Goal: Task Accomplishment & Management: Complete application form

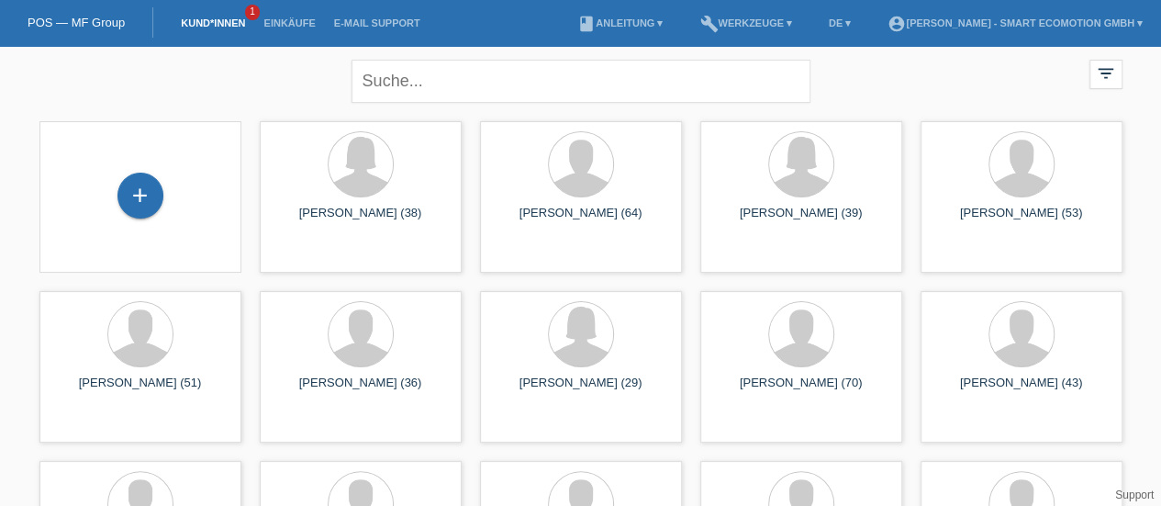
click at [139, 203] on div "+" at bounding box center [140, 196] width 46 height 46
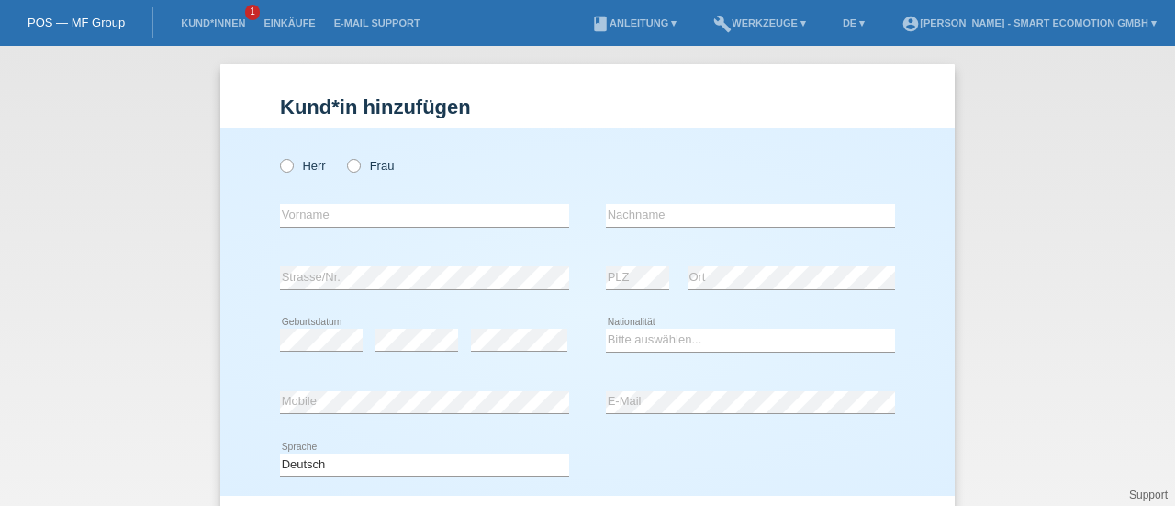
click at [277, 156] on icon at bounding box center [277, 156] width 0 height 0
click at [280, 168] on input "Herr" at bounding box center [286, 165] width 12 height 12
radio input "true"
click at [307, 217] on input "text" at bounding box center [424, 215] width 289 height 23
type input "Aguinaldo"
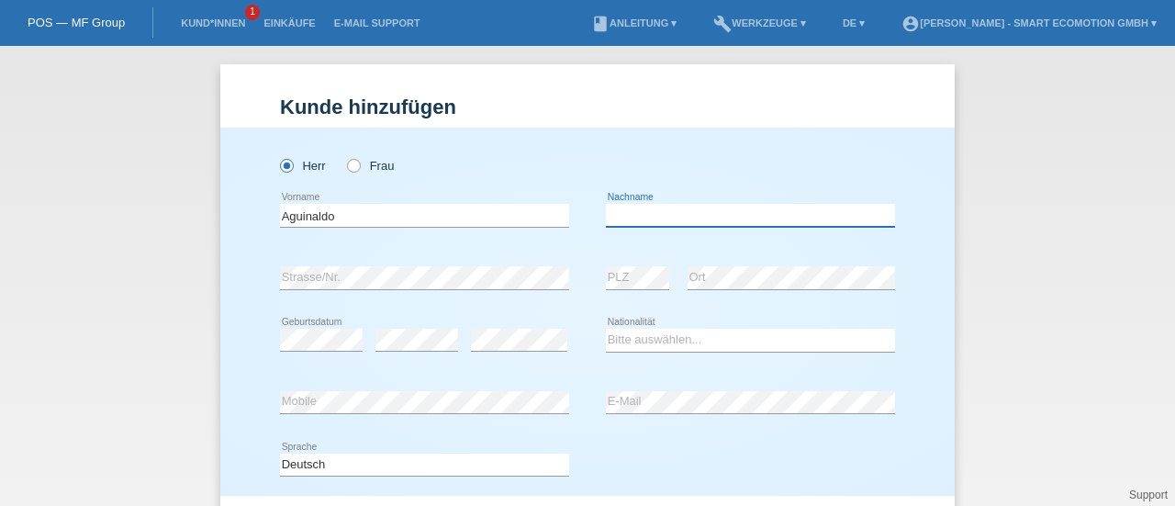
click at [618, 221] on input "text" at bounding box center [750, 215] width 289 height 23
type input "[PERSON_NAME]"
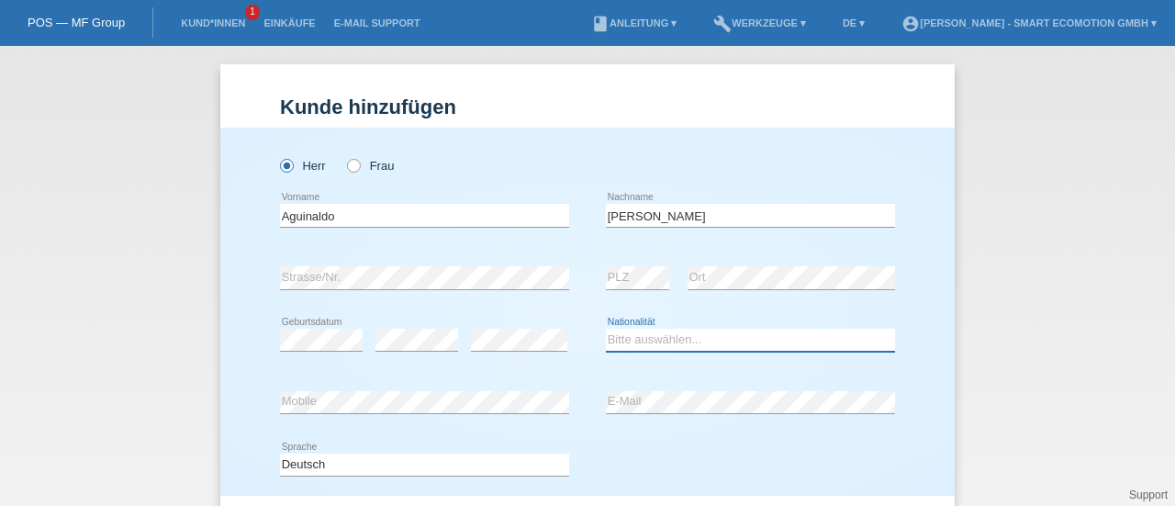
click at [629, 337] on select "Bitte auswählen... Schweiz Deutschland Liechtenstein Österreich ------------ Af…" at bounding box center [750, 340] width 289 height 22
select select "BR"
click at [629, 337] on select "Bitte auswählen... Schweiz Deutschland Liechtenstein Österreich ------------ Af…" at bounding box center [750, 340] width 289 height 22
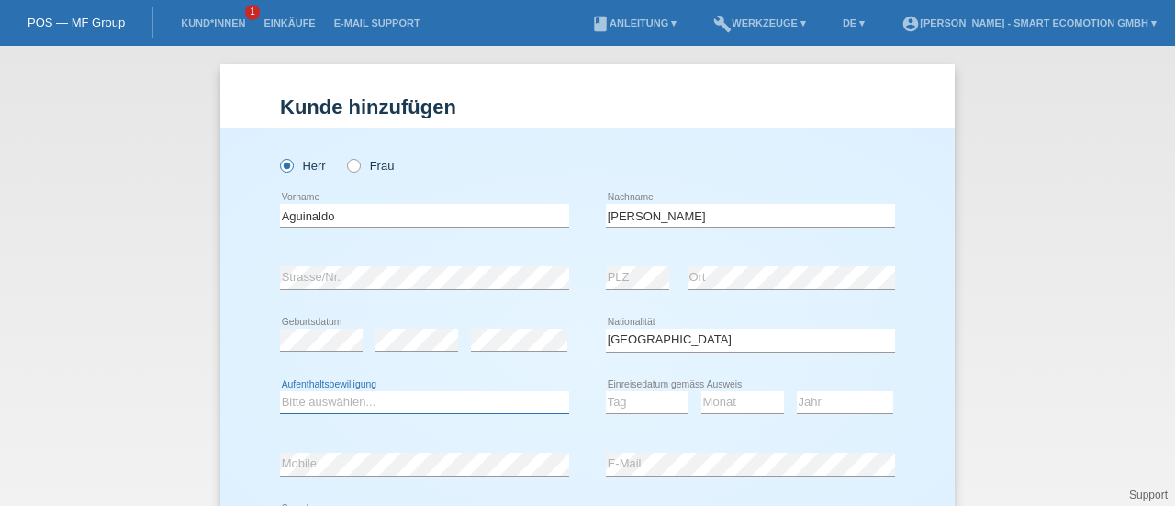
click at [462, 401] on select "Bitte auswählen... C B B - Flüchtlingsstatus Andere" at bounding box center [424, 402] width 289 height 22
select select "B"
click at [280, 391] on select "Bitte auswählen... C B B - Flüchtlingsstatus Andere" at bounding box center [424, 402] width 289 height 22
click at [639, 396] on select "Tag 01 02 03 04 05 06 07 08 09 10 11" at bounding box center [647, 402] width 83 height 22
select select "03"
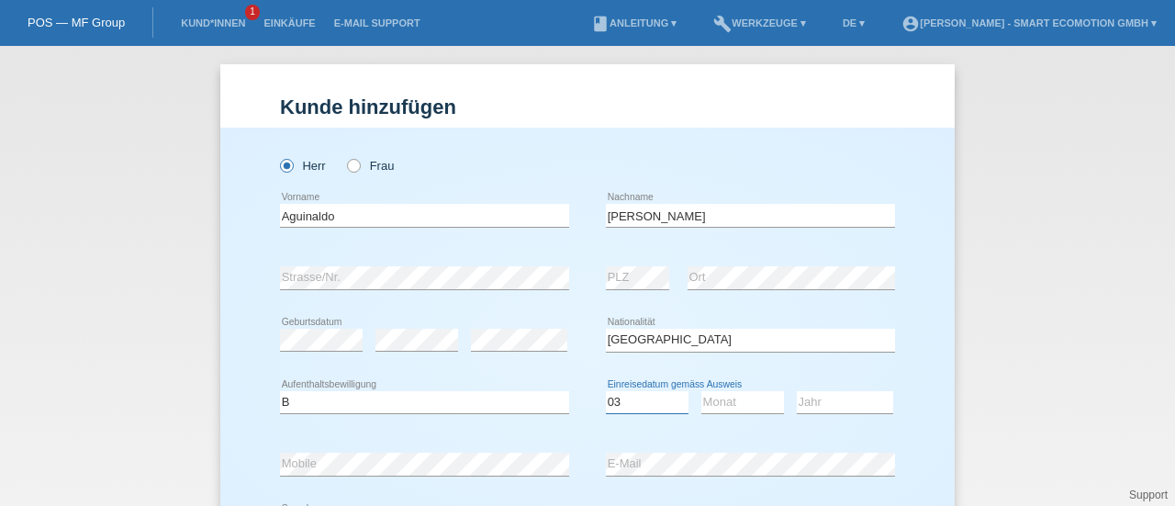
click at [606, 391] on select "Tag 01 02 03 04 05 06 07 08 09 10 11" at bounding box center [647, 402] width 83 height 22
click at [716, 396] on select "Monat 01 02 03 04 05 06 07 08 09 10 11" at bounding box center [742, 402] width 83 height 22
select select "10"
click at [701, 391] on select "Monat 01 02 03 04 05 06 07 08 09 10 11" at bounding box center [742, 402] width 83 height 22
click at [822, 402] on select "Jahr 2025 2024 2023 2022 2021 2020 2019 2018 2017 2016 2015 2014 2013 2012 2011…" at bounding box center [845, 402] width 96 height 22
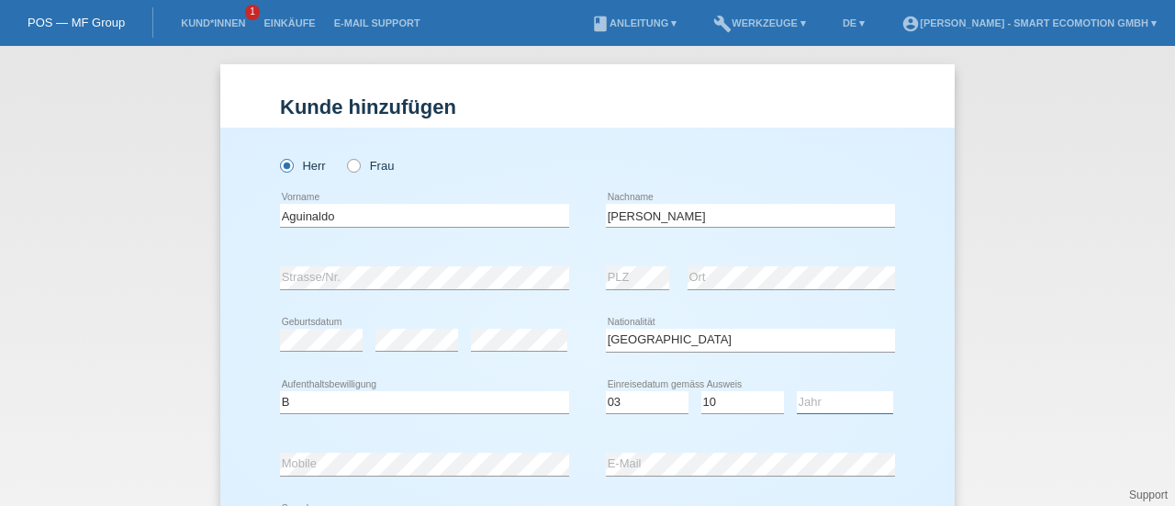
select select "2019"
click at [797, 391] on select "Jahr 2025 2024 2023 2022 2021 2020 2019 2018 2017 2016 2015 2014 2013 2012 2011…" at bounding box center [845, 402] width 96 height 22
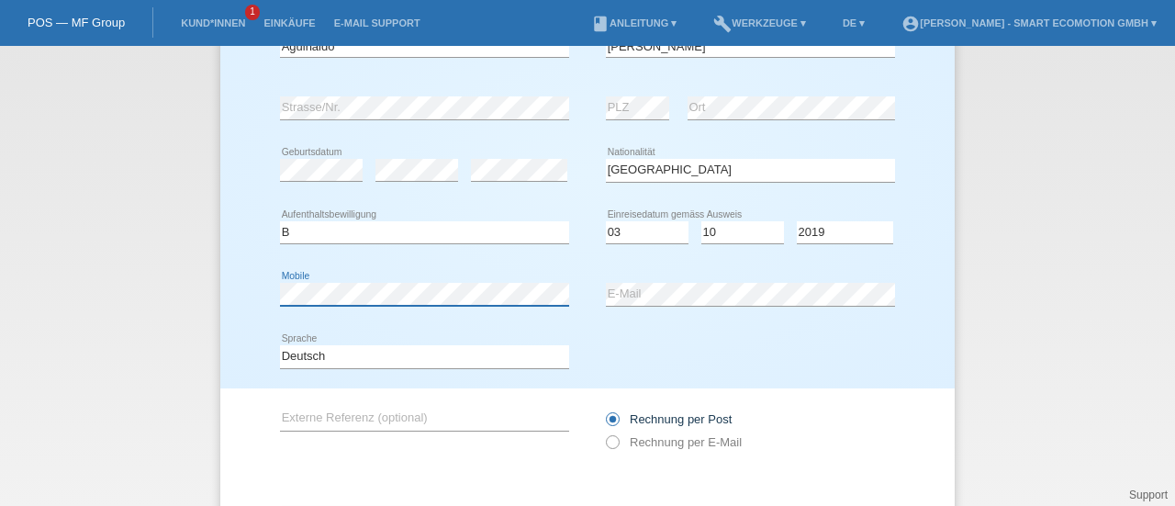
scroll to position [260, 0]
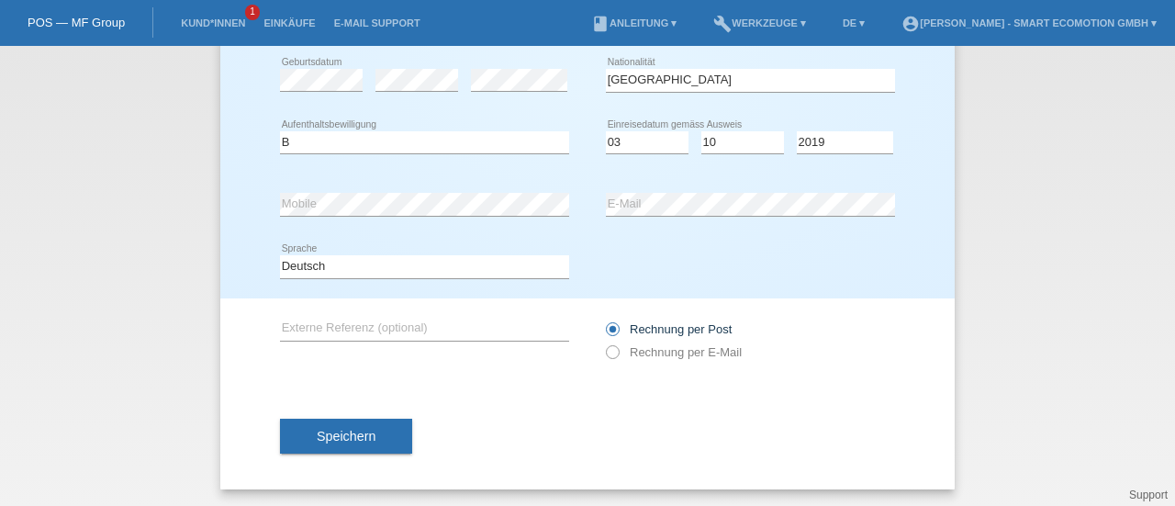
click at [341, 434] on span "Speichern" at bounding box center [346, 436] width 59 height 15
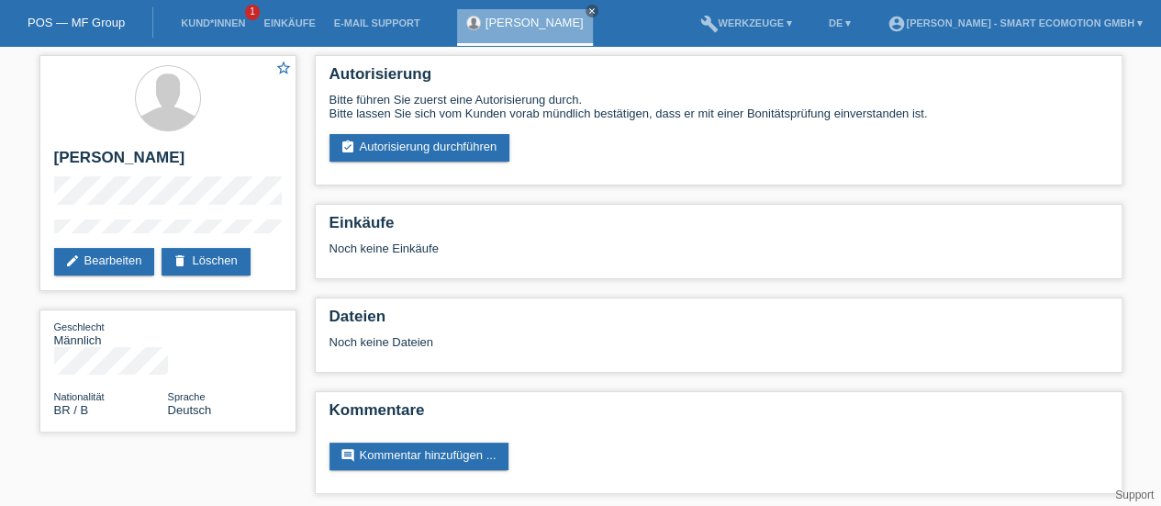
click at [412, 147] on link "assignment_turned_in Autorisierung durchführen" at bounding box center [419, 148] width 181 height 28
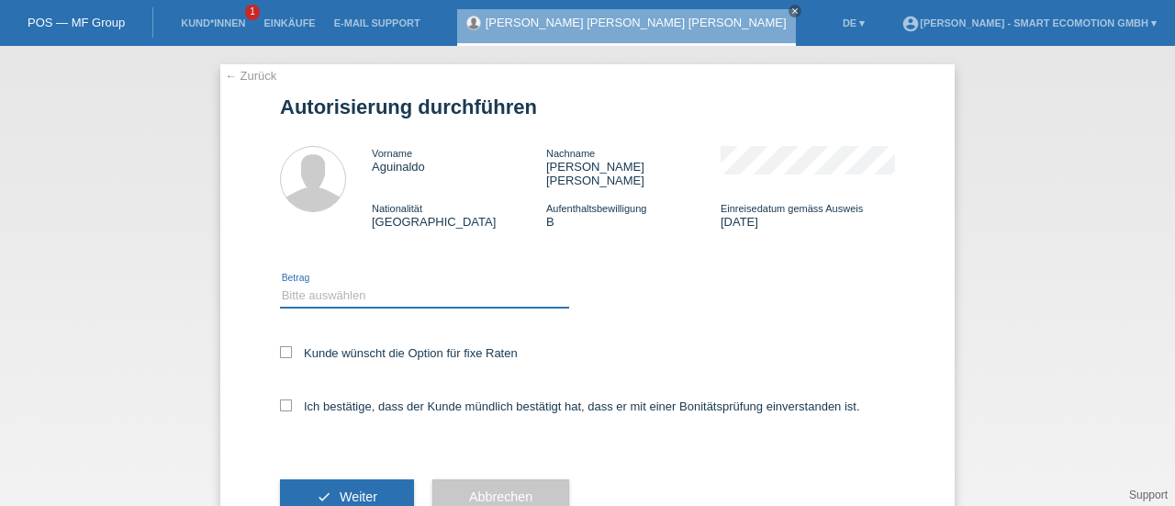
click at [310, 284] on select "Bitte auswählen CHF 1.00 - CHF 499.00 CHF 500.00 - CHF 1'999.00 CHF 2'000.00 - …" at bounding box center [424, 295] width 289 height 22
select select "3"
click at [280, 284] on select "Bitte auswählen CHF 1.00 - CHF 499.00 CHF 500.00 - CHF 1'999.00 CHF 2'000.00 - …" at bounding box center [424, 295] width 289 height 22
click at [282, 346] on icon at bounding box center [286, 352] width 12 height 12
click at [282, 346] on input "Kunde wünscht die Option für fixe Raten" at bounding box center [286, 352] width 12 height 12
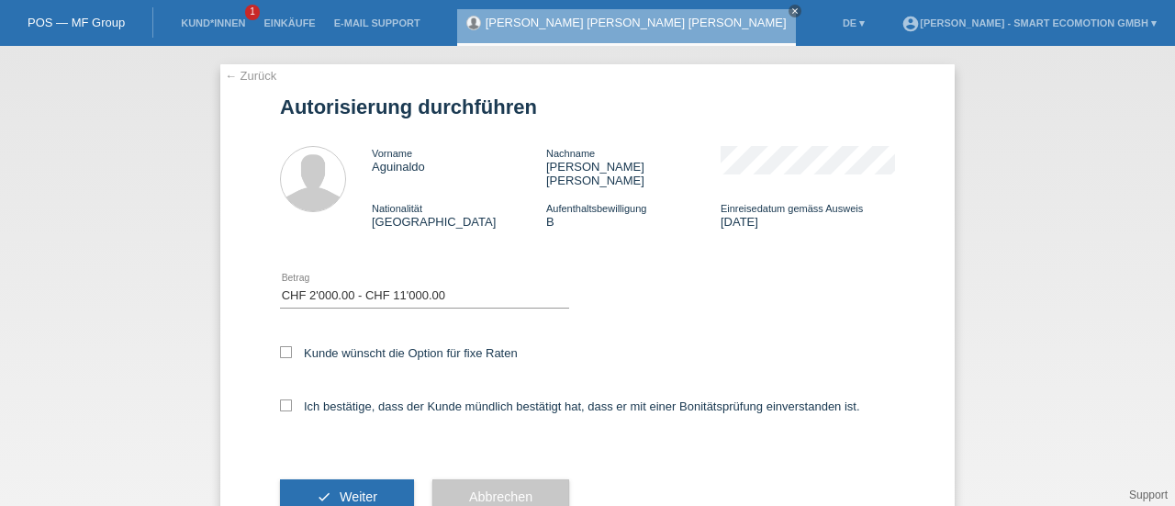
checkbox input "true"
click at [280, 385] on div "Ich bestätige, dass der Kunde mündlich bestätigt hat, dass er mit einer Bonität…" at bounding box center [587, 412] width 615 height 62
click at [280, 399] on icon at bounding box center [286, 405] width 12 height 12
click at [280, 399] on input "Ich bestätige, dass der Kunde mündlich bestätigt hat, dass er mit einer Bonität…" at bounding box center [286, 405] width 12 height 12
checkbox input "true"
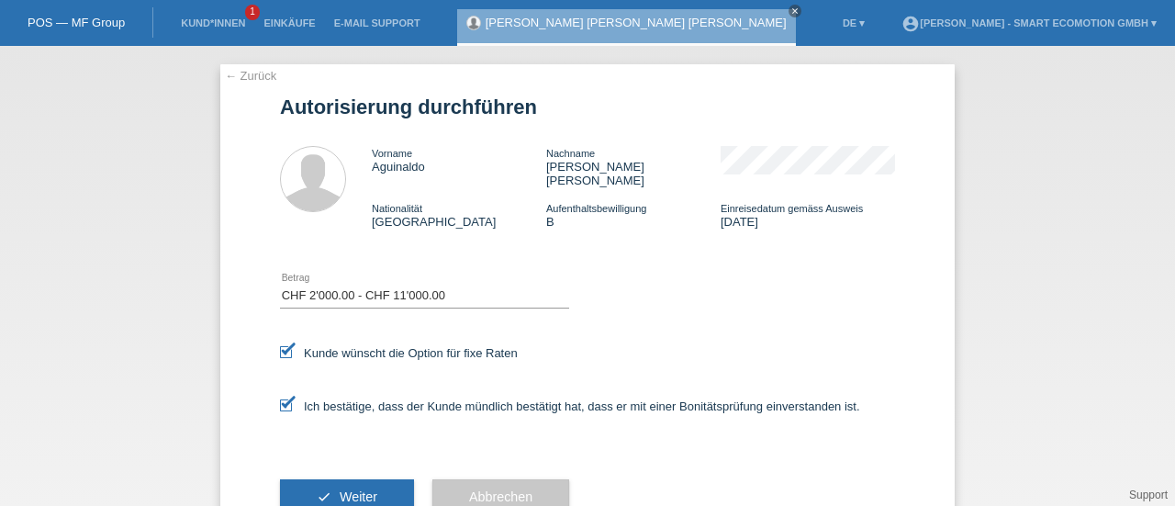
click at [328, 479] on button "check Weiter" at bounding box center [347, 496] width 134 height 35
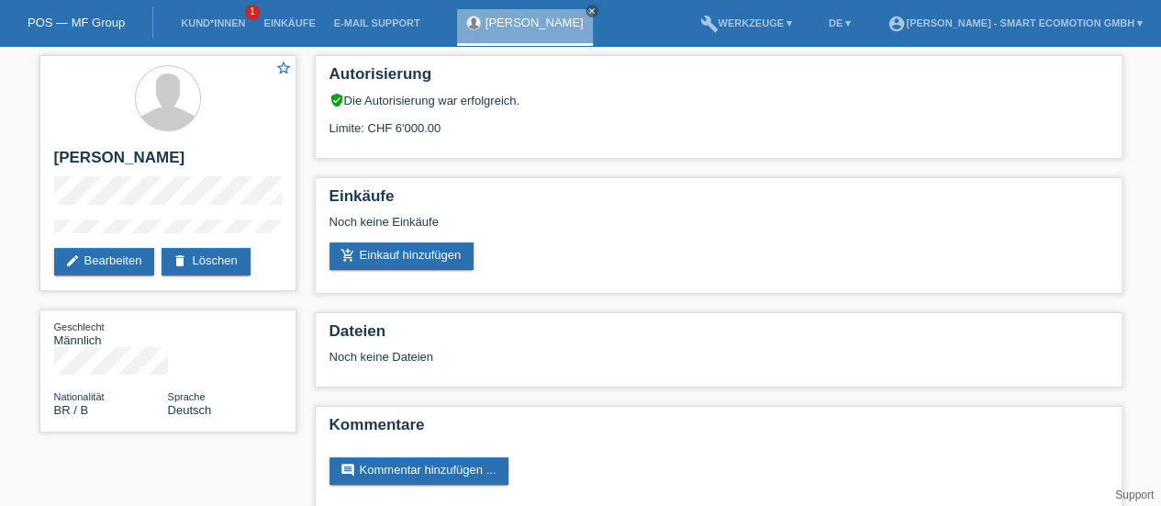
click at [374, 253] on link "add_shopping_cart Einkauf hinzufügen" at bounding box center [401, 256] width 145 height 28
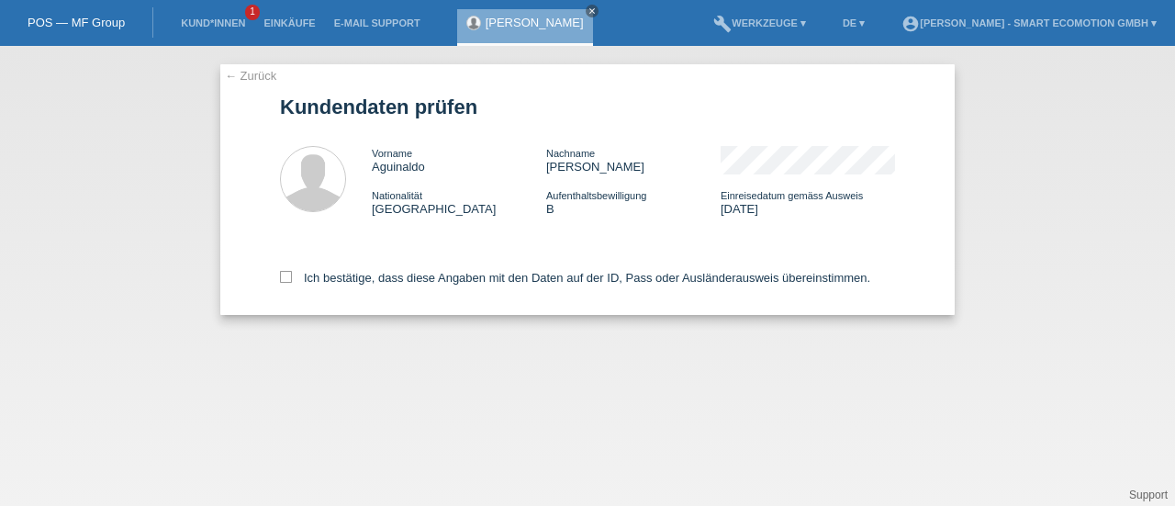
click at [286, 274] on icon at bounding box center [286, 277] width 12 height 12
click at [286, 274] on input "Ich bestätige, dass diese Angaben mit den Daten auf der ID, Pass oder Ausländer…" at bounding box center [286, 277] width 12 height 12
checkbox input "true"
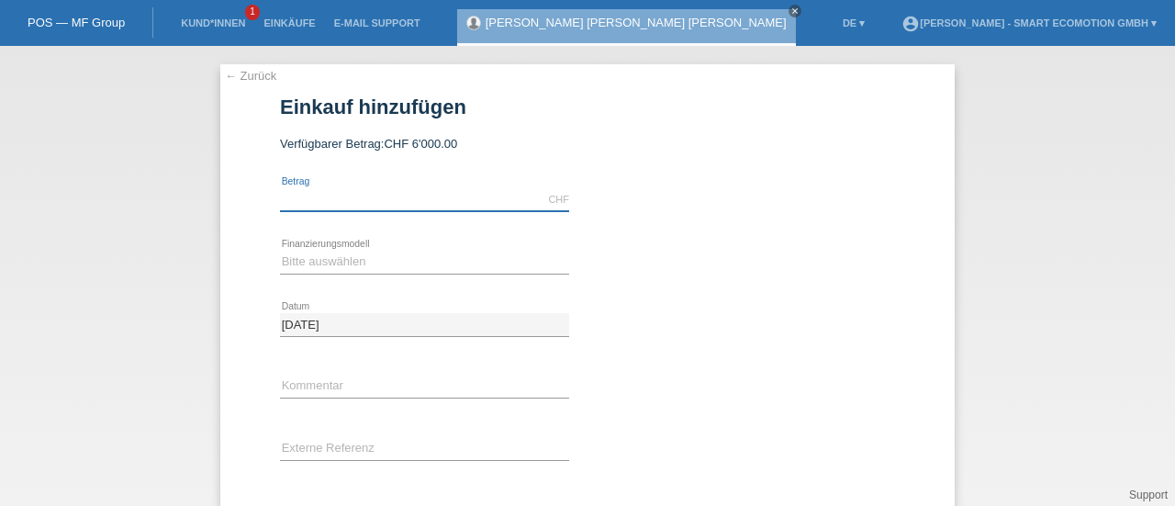
click at [322, 195] on input "text" at bounding box center [424, 199] width 289 height 23
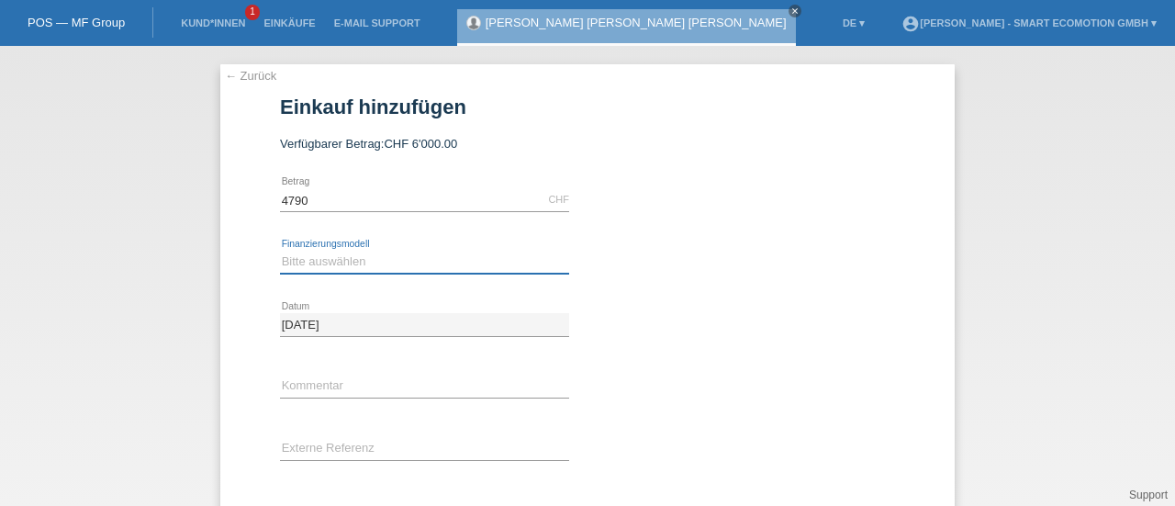
type input "4790.00"
click at [303, 262] on select "Bitte auswählen Kauf auf Rechnung mit Teilzahlungsoption Fixe Raten" at bounding box center [424, 262] width 289 height 22
select select "205"
click at [280, 251] on select "Bitte auswählen Kauf auf Rechnung mit Teilzahlungsoption Fixe Raten" at bounding box center [424, 262] width 289 height 22
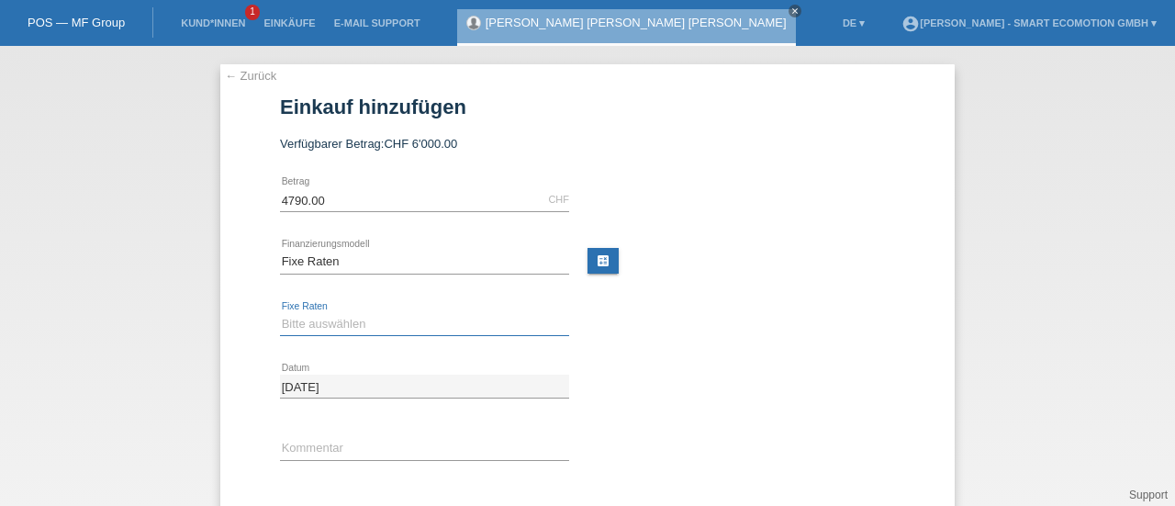
click at [305, 327] on select "Bitte auswählen 12 Raten 24 Raten 36 Raten 48 Raten" at bounding box center [424, 324] width 289 height 22
select select "628"
click at [280, 313] on select "Bitte auswählen 12 Raten 24 Raten 36 Raten 48 Raten" at bounding box center [424, 324] width 289 height 22
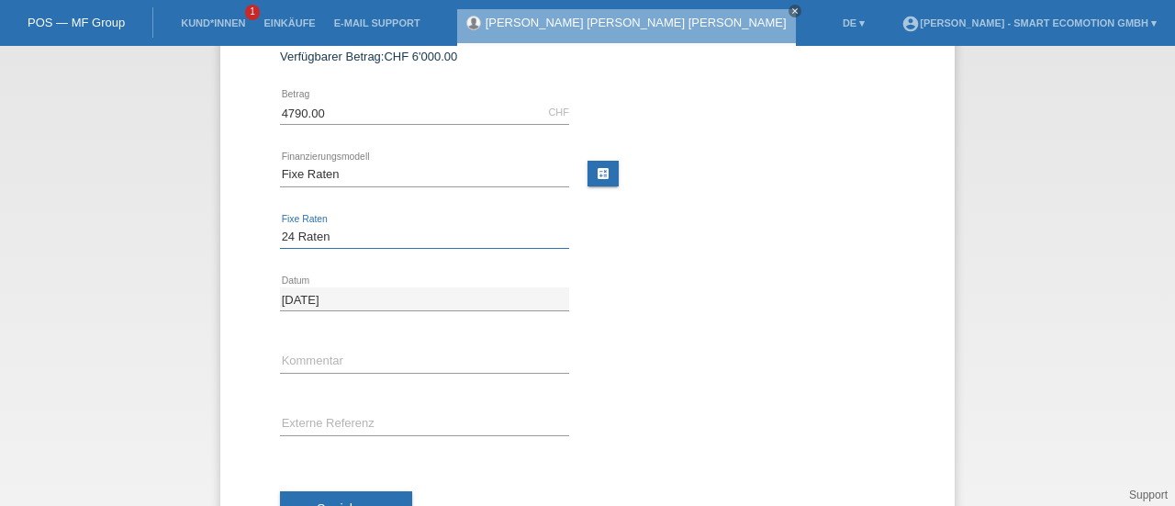
scroll to position [160, 0]
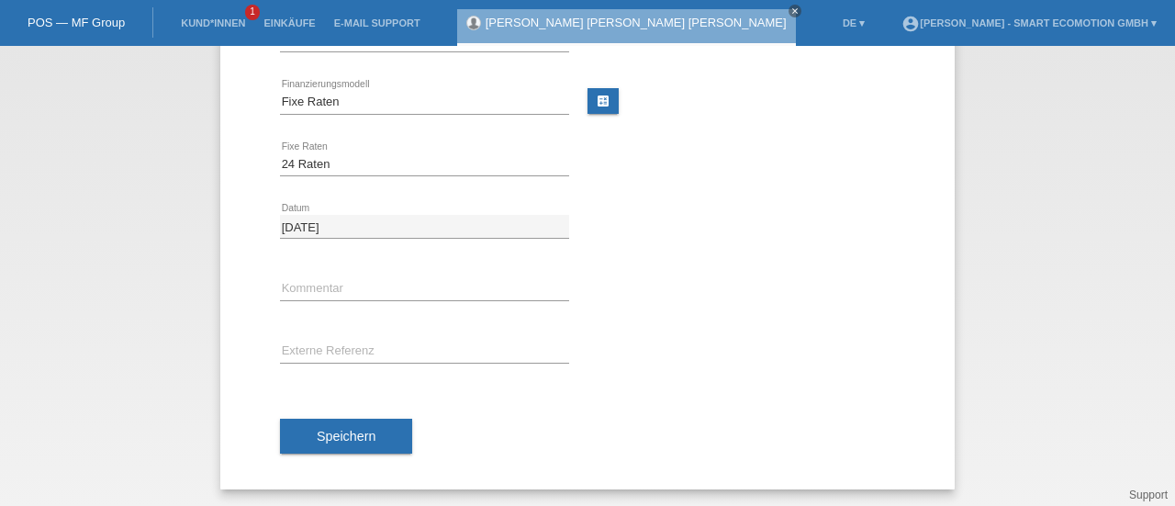
click at [366, 436] on span "Speichern" at bounding box center [346, 436] width 59 height 15
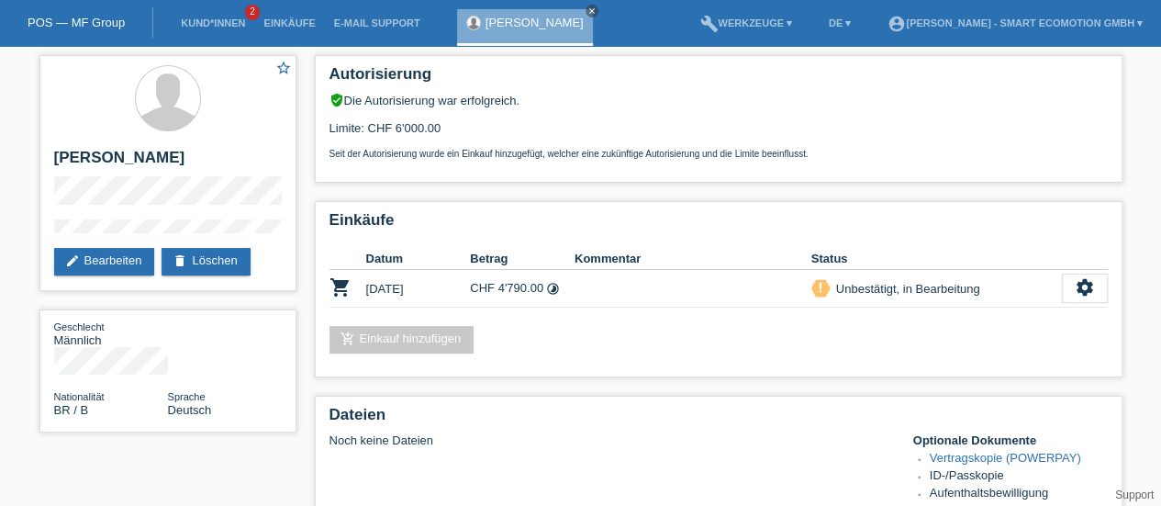
drag, startPoint x: 135, startPoint y: 156, endPoint x: 145, endPoint y: 170, distance: 17.1
click at [145, 170] on h2 "[PERSON_NAME]" at bounding box center [168, 163] width 228 height 28
copy h2 "[PERSON_NAME]"
click at [103, 157] on h2 "[PERSON_NAME]" at bounding box center [168, 163] width 228 height 28
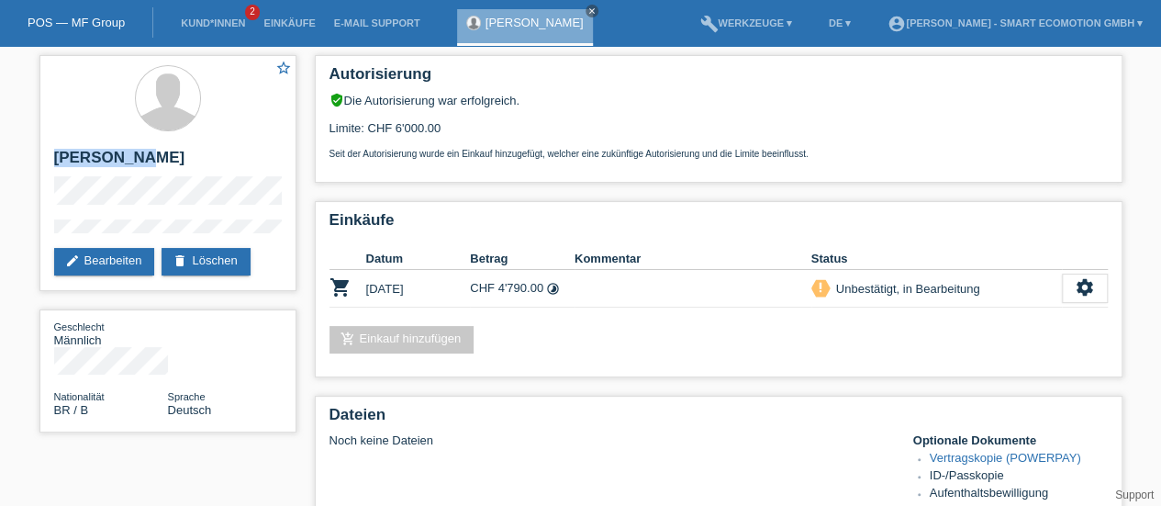
copy h2 "Aguinaldo"
drag, startPoint x: 136, startPoint y: 155, endPoint x: 175, endPoint y: 177, distance: 45.2
click at [175, 176] on h2 "[PERSON_NAME]" at bounding box center [168, 163] width 228 height 28
copy h2 "[PERSON_NAME]"
click at [97, 157] on h2 "[PERSON_NAME]" at bounding box center [168, 163] width 228 height 28
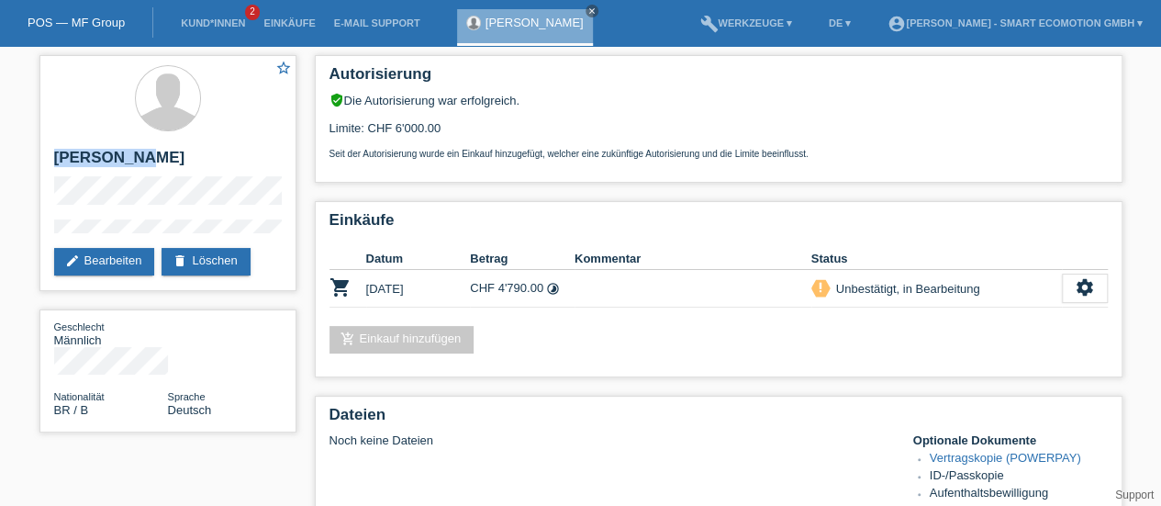
click at [97, 157] on h2 "[PERSON_NAME]" at bounding box center [168, 163] width 228 height 28
copy h2 "Aguinaldo"
